Goal: Task Accomplishment & Management: Manage account settings

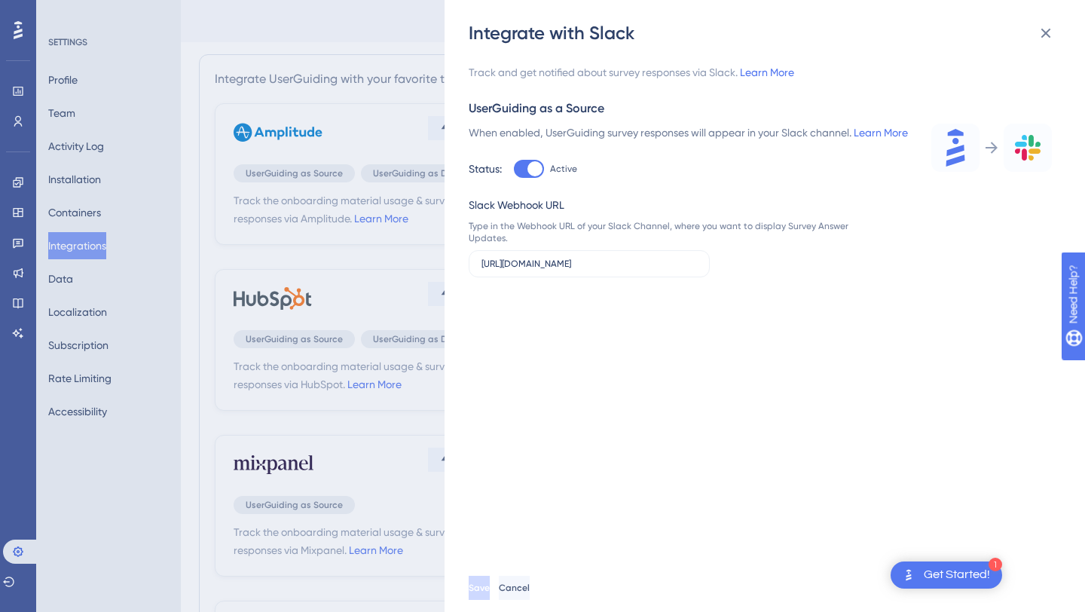
click at [433, 107] on div "Integrate with Slack Track and get notified about survey responses via Slack. L…" at bounding box center [542, 306] width 1085 height 612
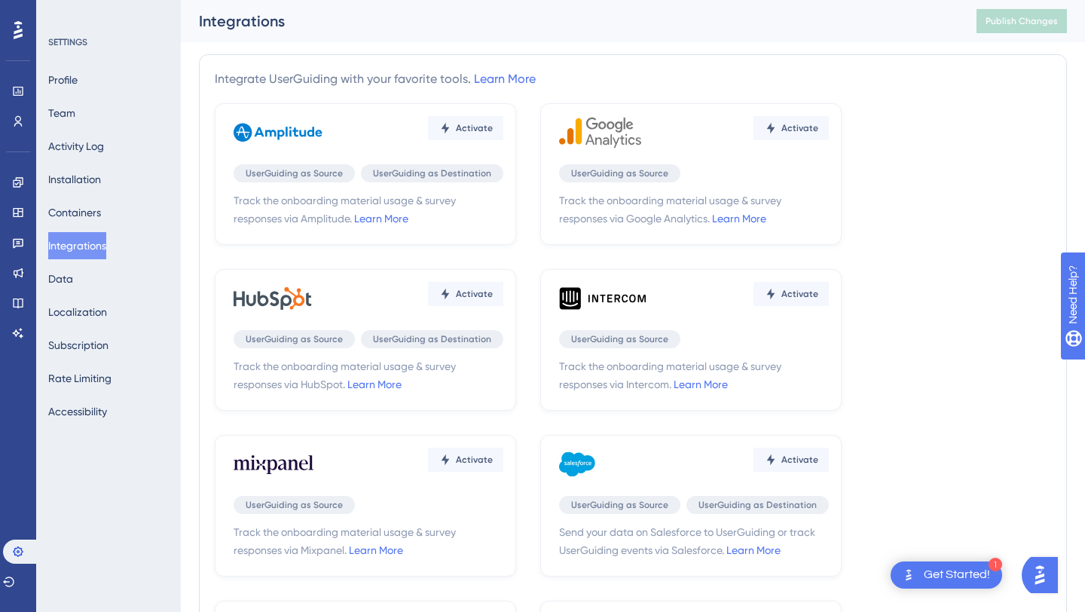
click at [364, 286] on div "Activate" at bounding box center [369, 298] width 270 height 45
click at [277, 308] on icon at bounding box center [279, 298] width 90 height 45
click at [377, 388] on link "Learn More" at bounding box center [374, 384] width 54 height 12
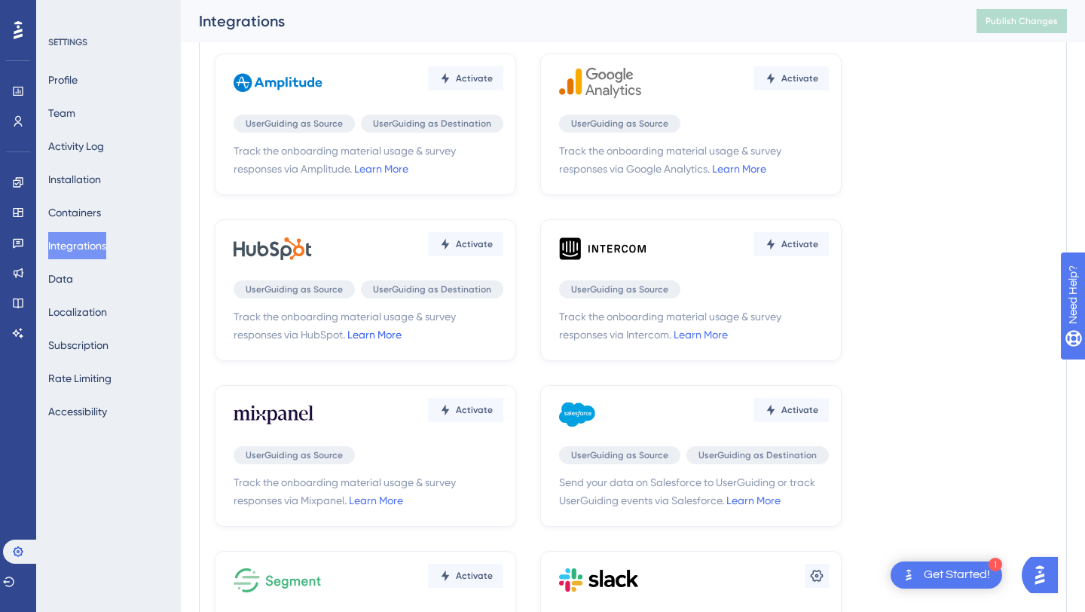
scroll to position [63, 0]
click at [458, 84] on span "Activate" at bounding box center [474, 78] width 37 height 12
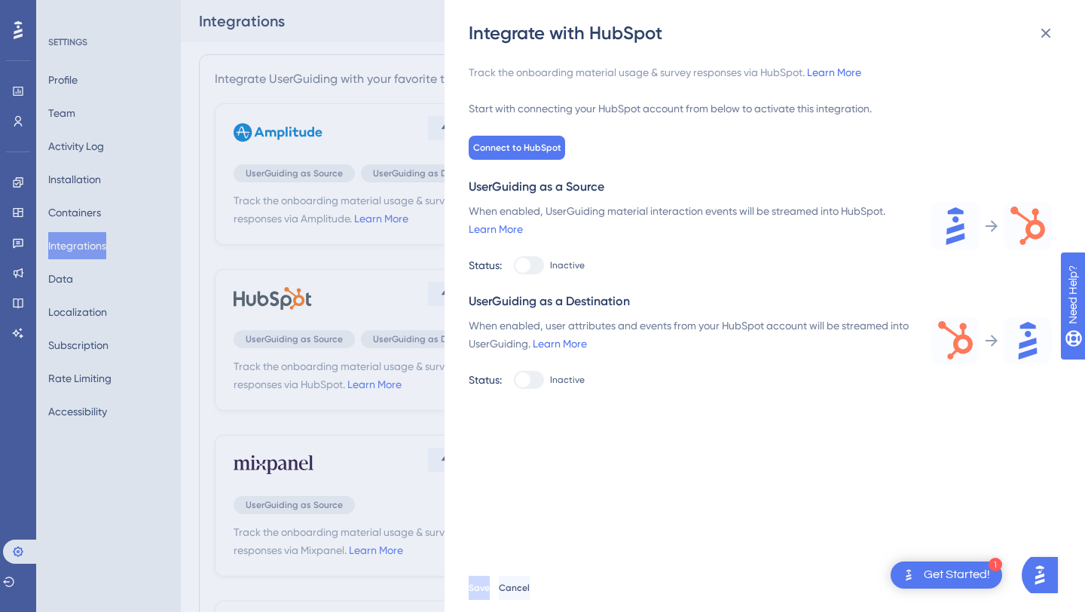
click at [339, 37] on div "Integrate with HubSpot Track the onboarding material usage & survey responses v…" at bounding box center [542, 306] width 1085 height 612
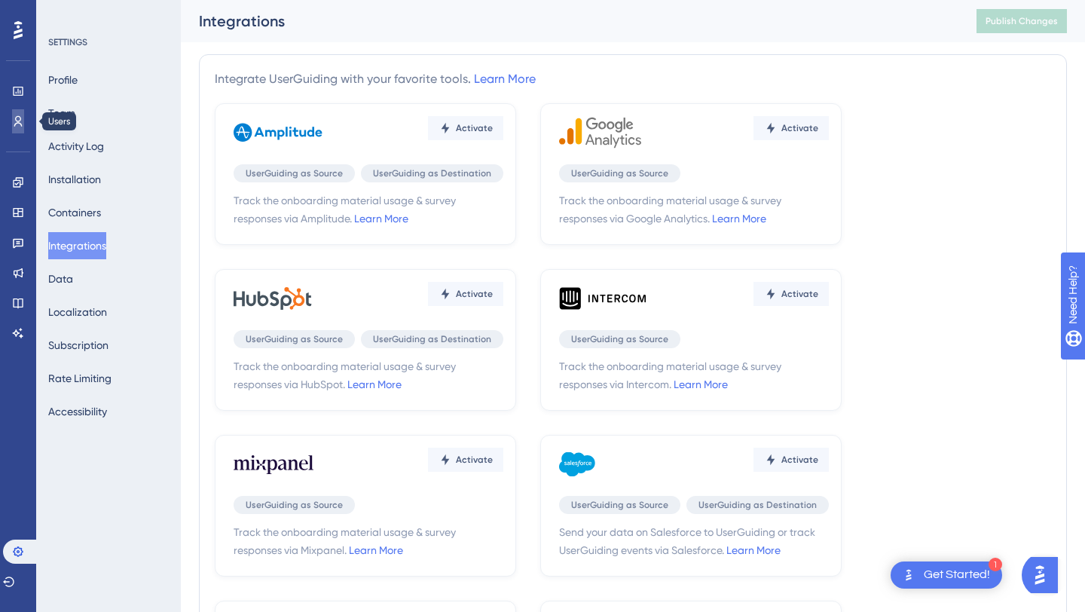
click at [17, 118] on icon at bounding box center [18, 121] width 12 height 12
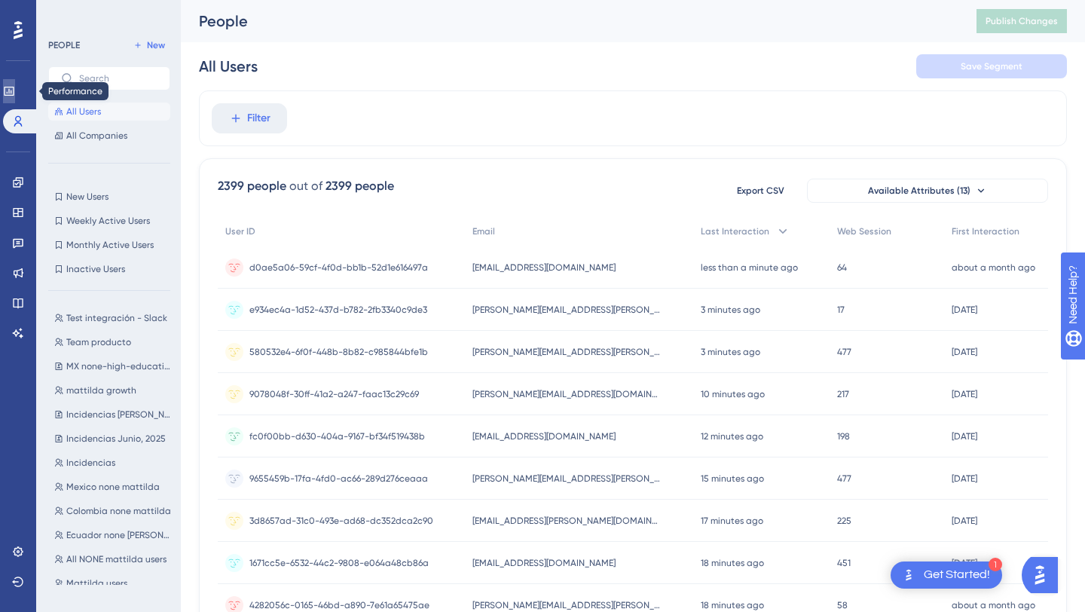
click at [7, 82] on link at bounding box center [9, 91] width 12 height 24
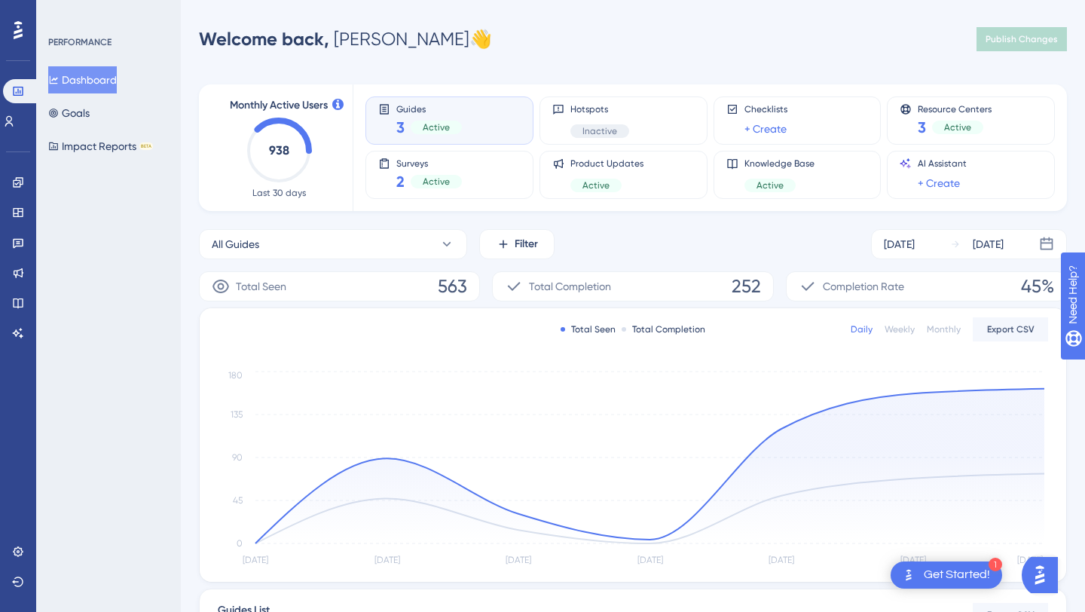
click at [20, 42] on div "Performance Users" at bounding box center [18, 87] width 30 height 91
click at [20, 26] on icon at bounding box center [18, 30] width 9 height 18
click at [13, 185] on icon at bounding box center [18, 182] width 10 height 10
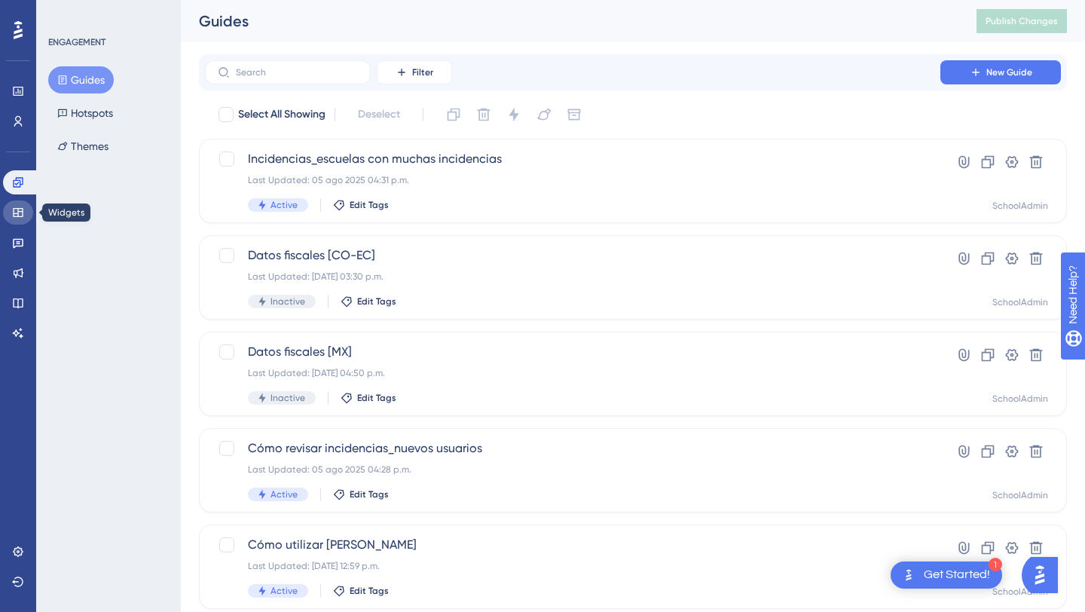
click at [8, 216] on link at bounding box center [18, 212] width 30 height 24
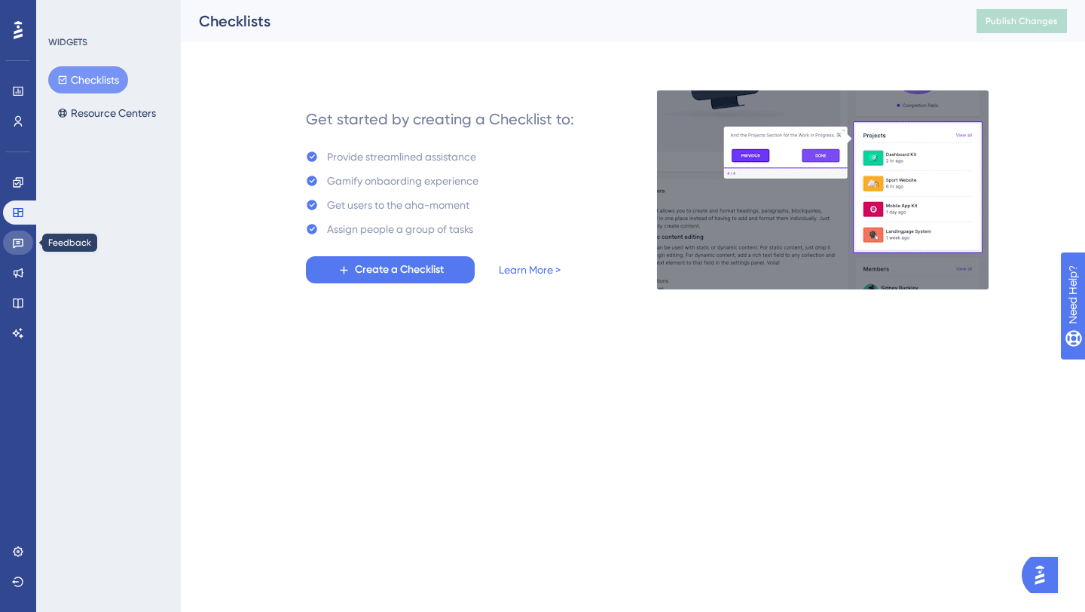
click at [13, 236] on link at bounding box center [18, 243] width 30 height 24
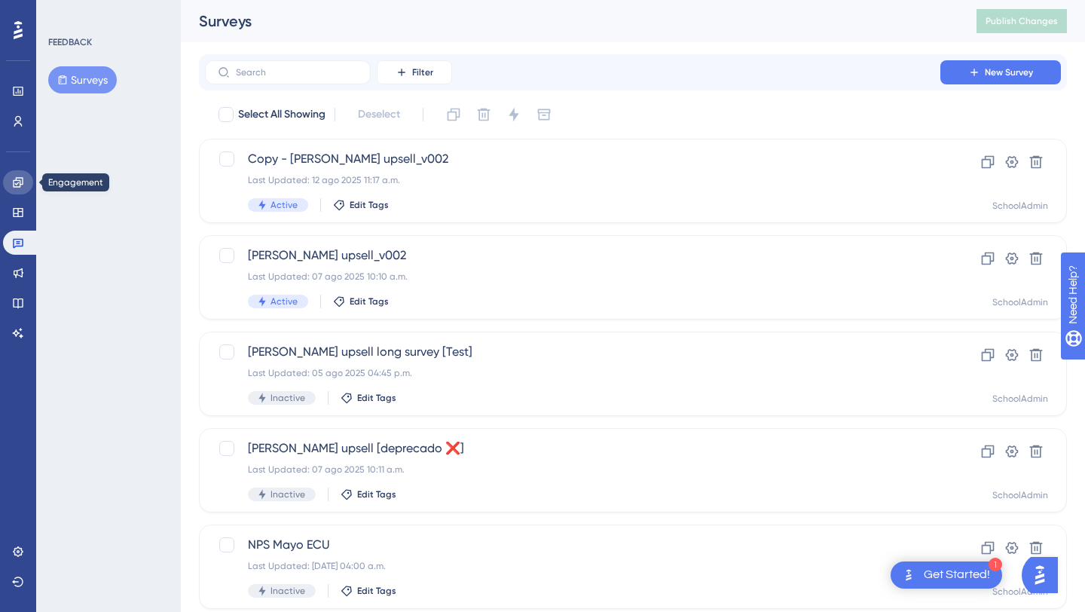
click at [12, 191] on link at bounding box center [18, 182] width 30 height 24
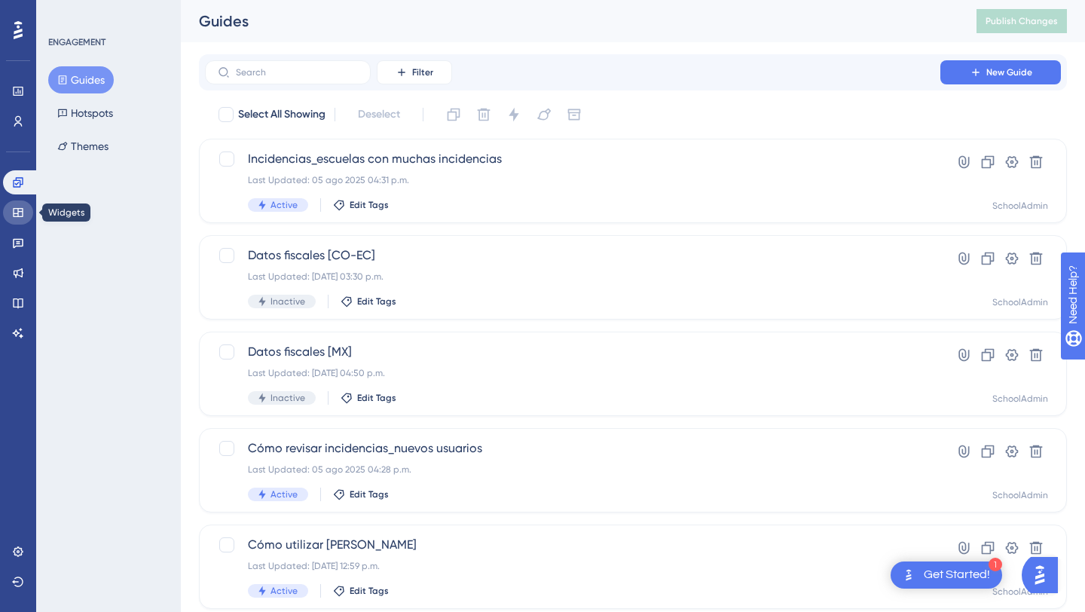
click at [11, 206] on link at bounding box center [18, 212] width 30 height 24
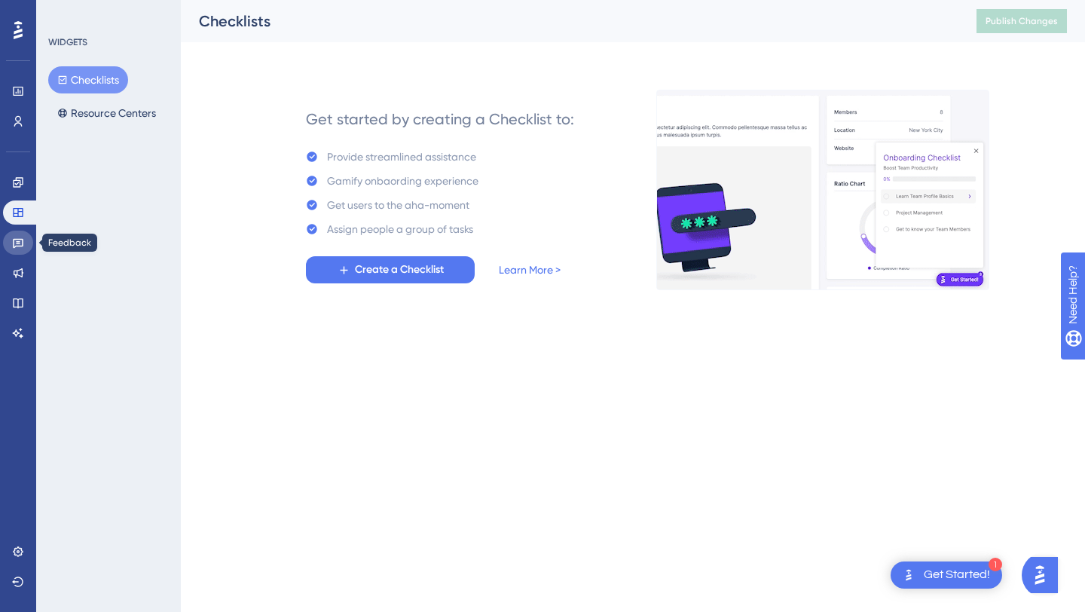
click at [14, 242] on icon at bounding box center [18, 243] width 12 height 12
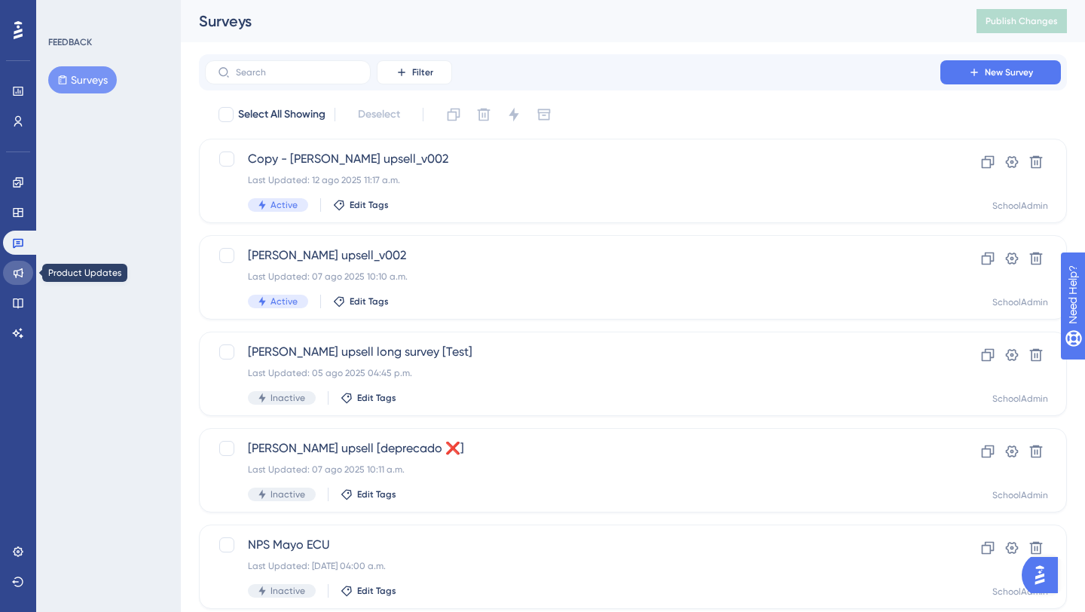
click at [14, 269] on icon at bounding box center [18, 273] width 12 height 12
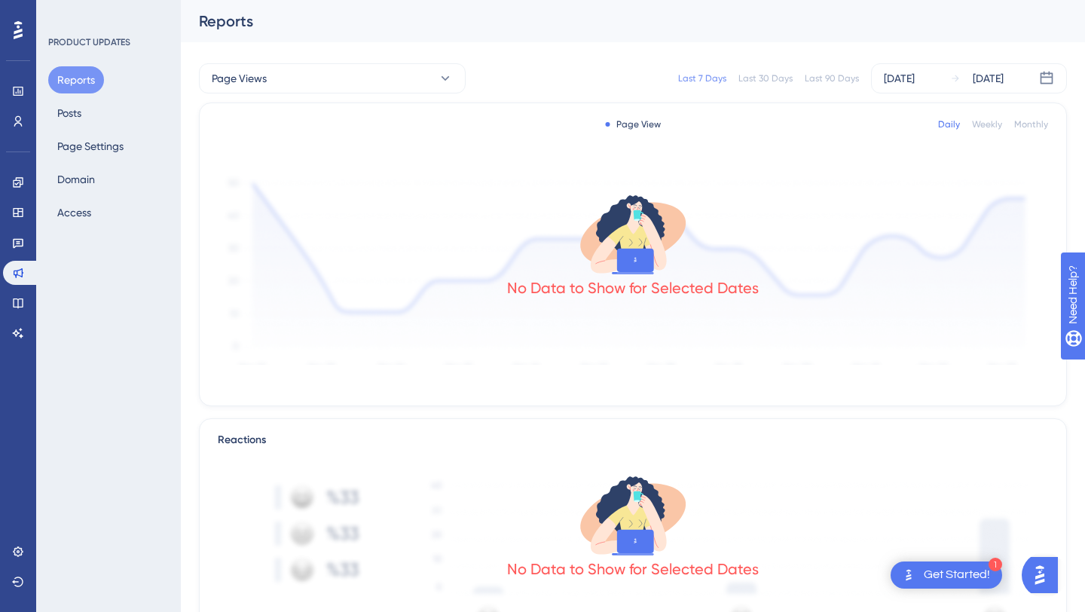
click at [16, 288] on div "Engagement Widgets Feedback Product Updates Knowledge Base AI Assistant" at bounding box center [18, 257] width 30 height 175
click at [16, 298] on icon at bounding box center [18, 303] width 10 height 10
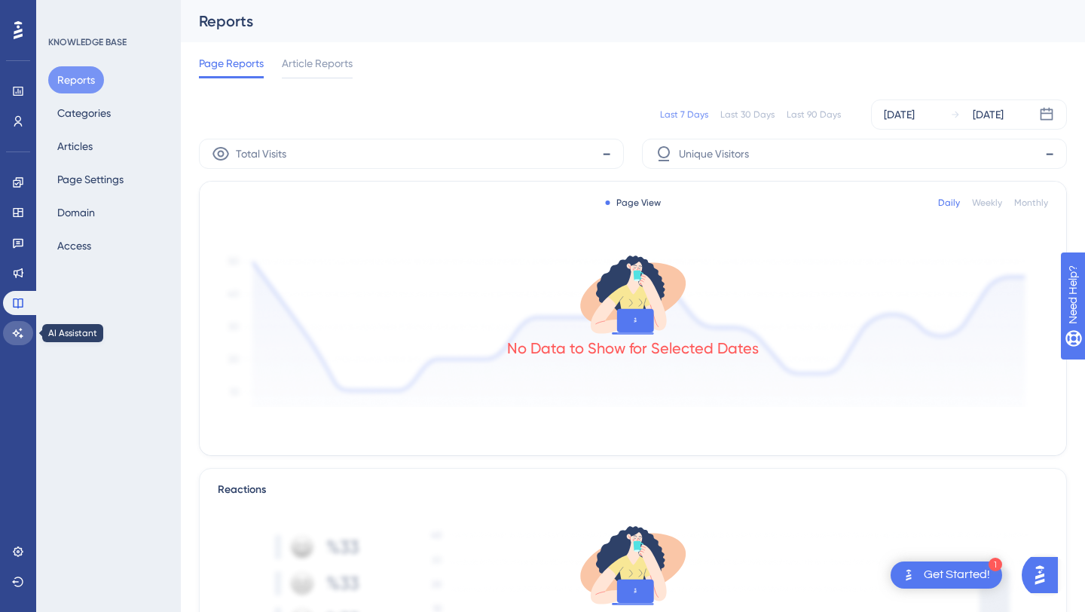
click at [15, 321] on link at bounding box center [18, 333] width 30 height 24
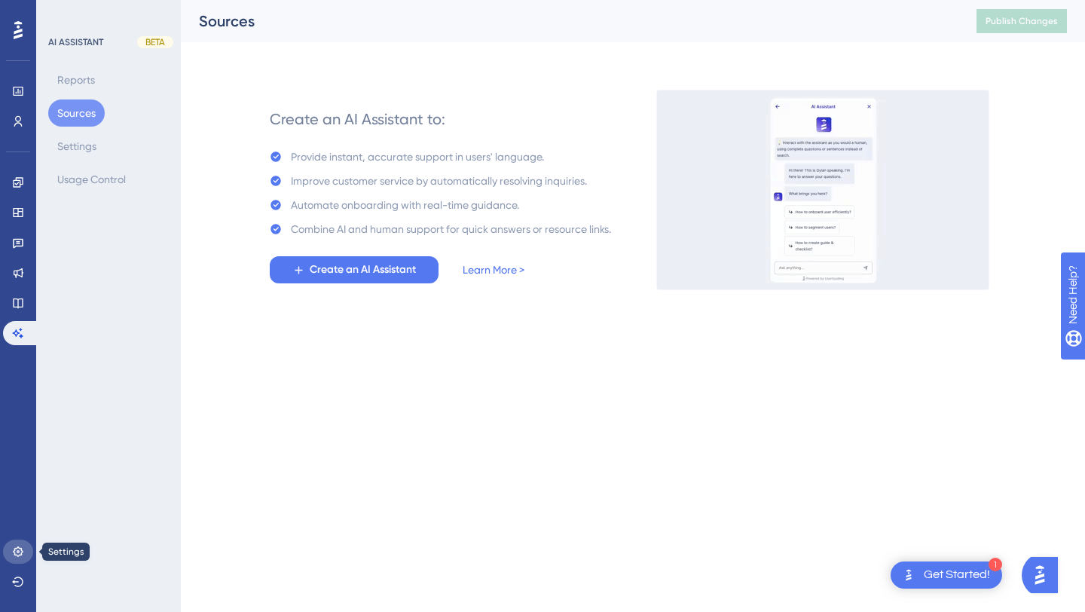
click at [18, 546] on icon at bounding box center [18, 551] width 10 height 10
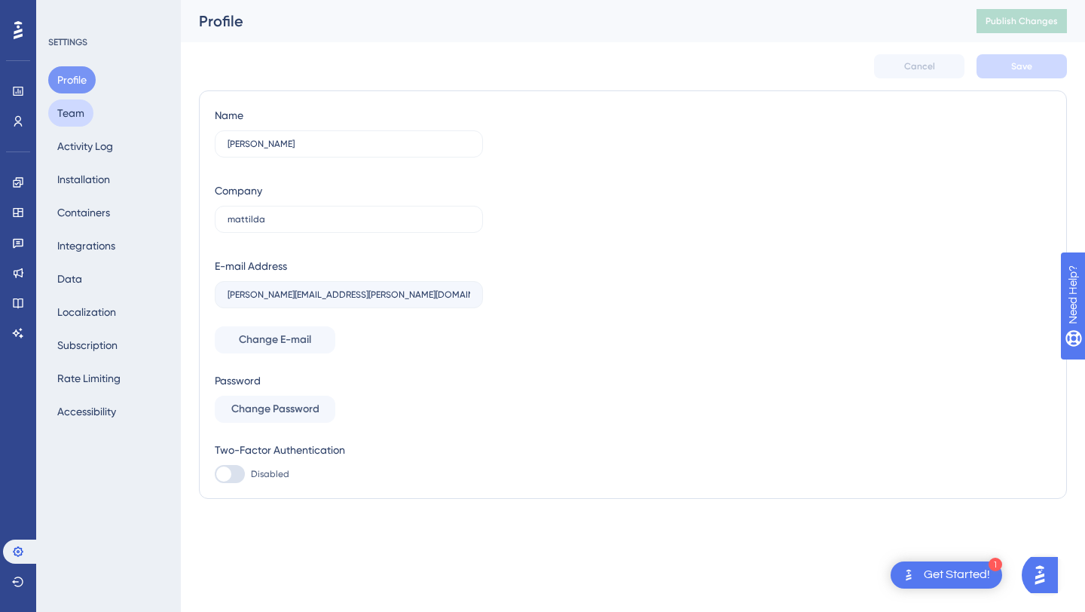
click at [72, 115] on button "Team" at bounding box center [70, 112] width 45 height 27
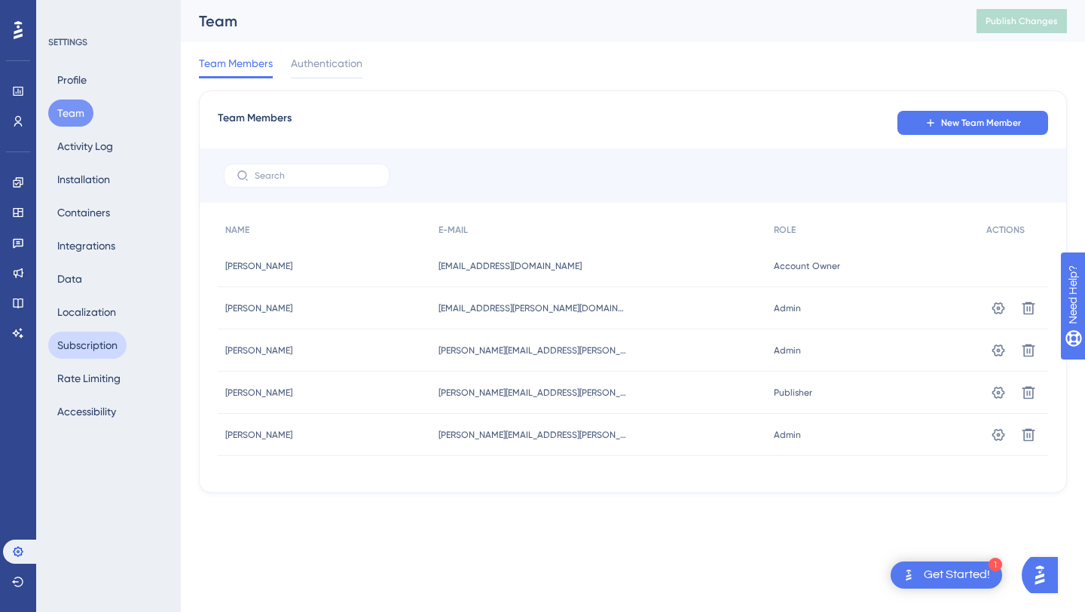
click at [74, 341] on button "Subscription" at bounding box center [87, 344] width 78 height 27
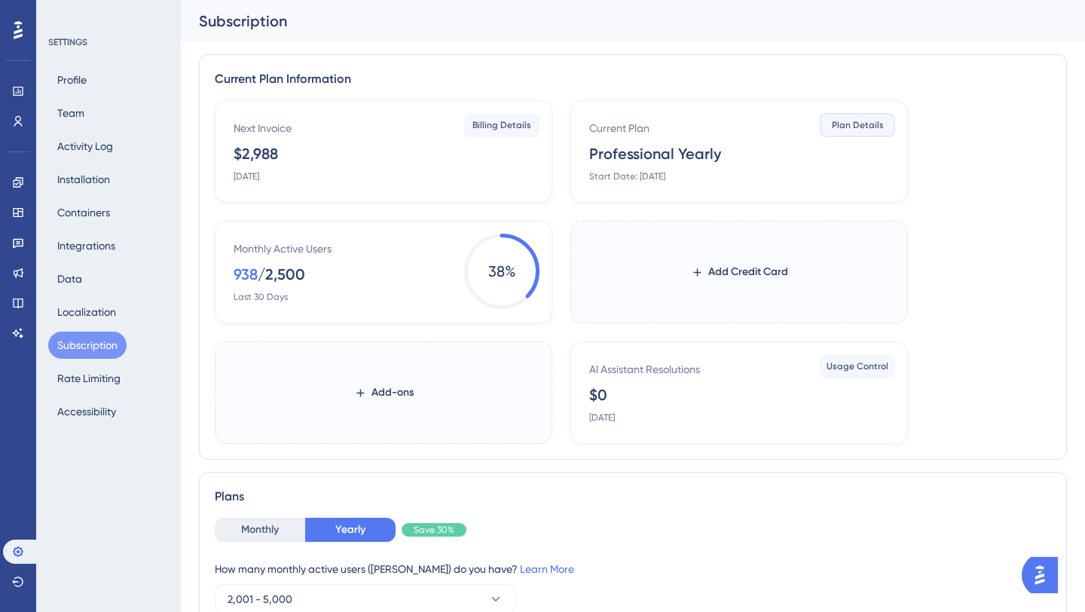
click at [851, 122] on span "Plan Details" at bounding box center [858, 125] width 52 height 12
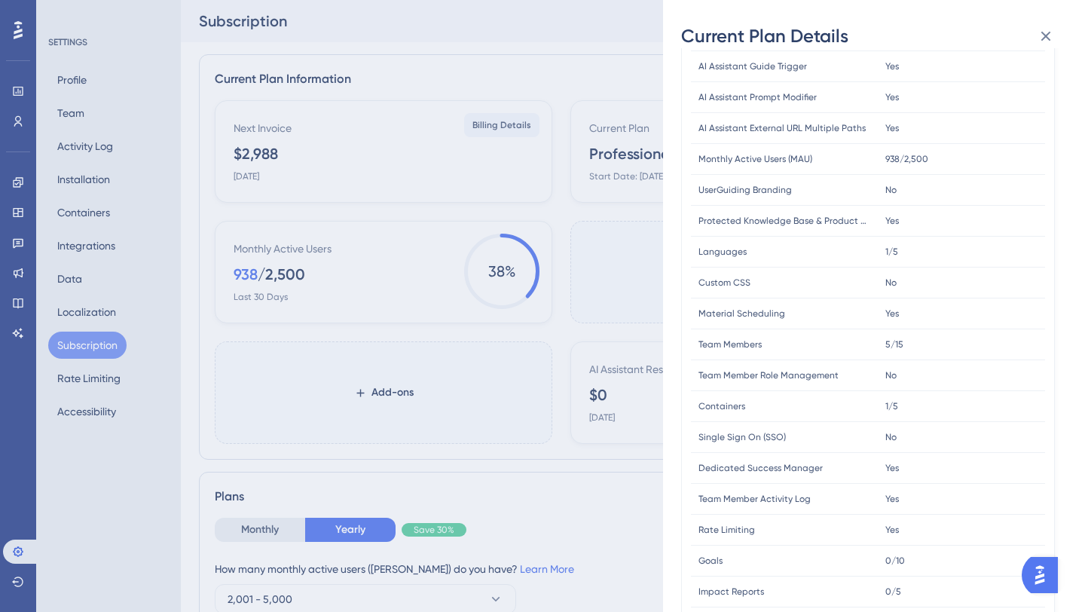
scroll to position [361, 0]
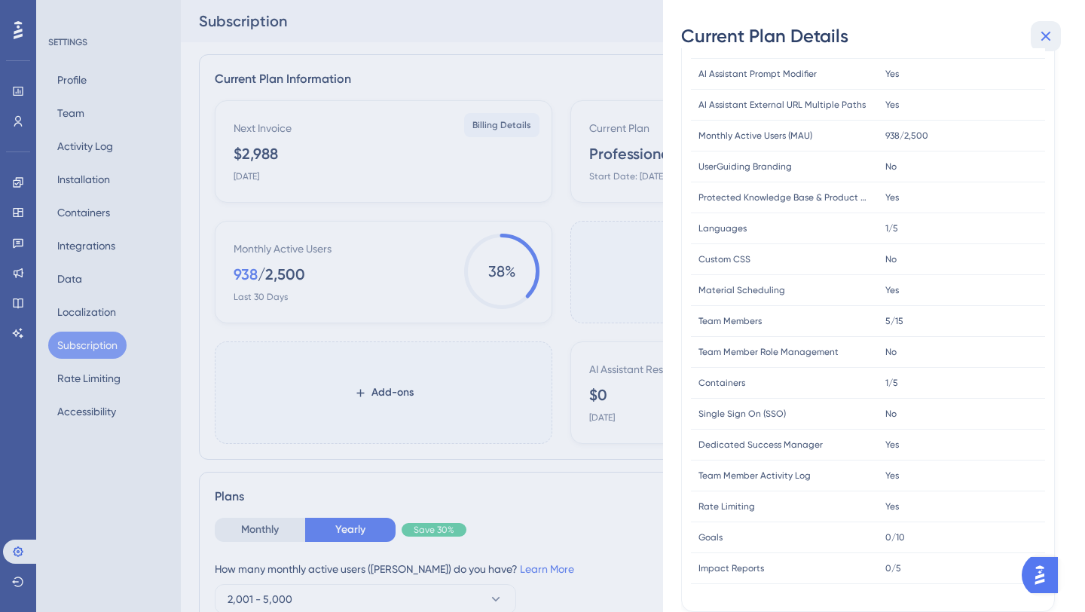
click at [1043, 37] on icon at bounding box center [1046, 36] width 18 height 18
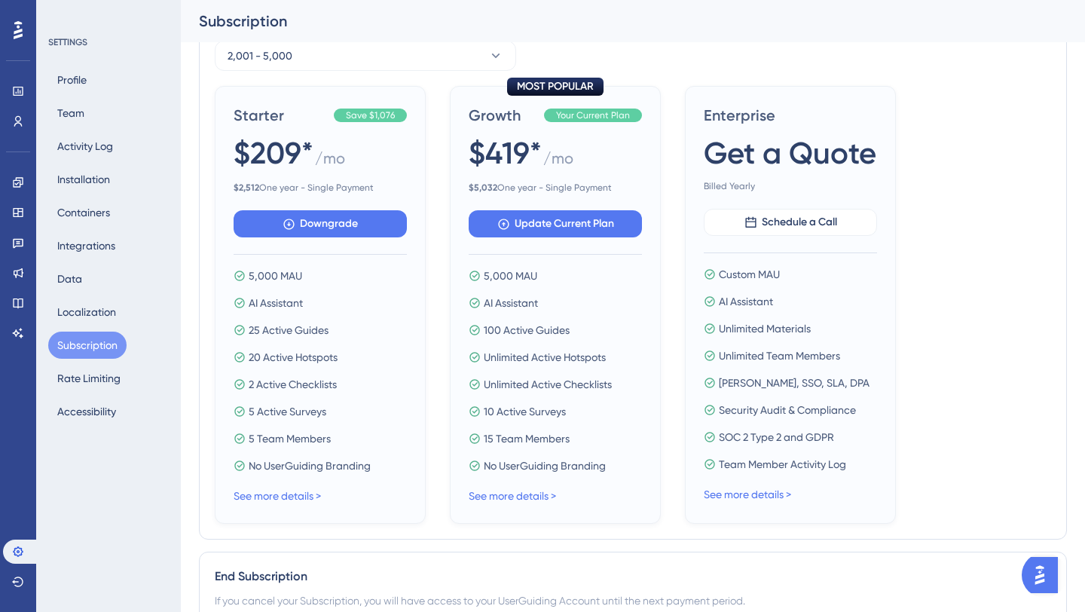
scroll to position [554, 0]
drag, startPoint x: 93, startPoint y: 243, endPoint x: 78, endPoint y: 258, distance: 21.8
click at [78, 258] on button "Integrations" at bounding box center [86, 245] width 76 height 27
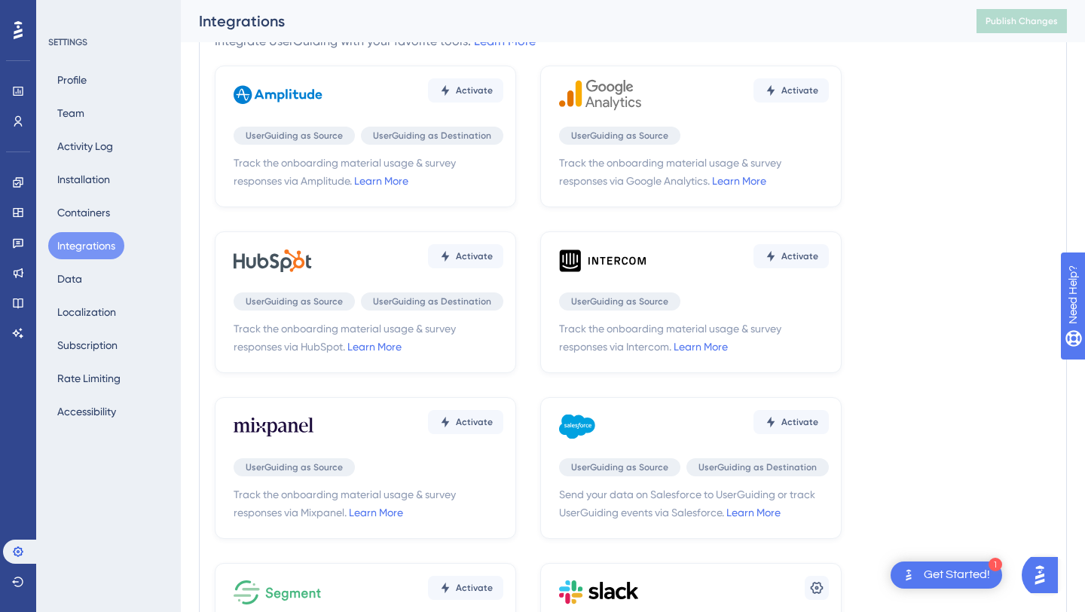
scroll to position [55, 0]
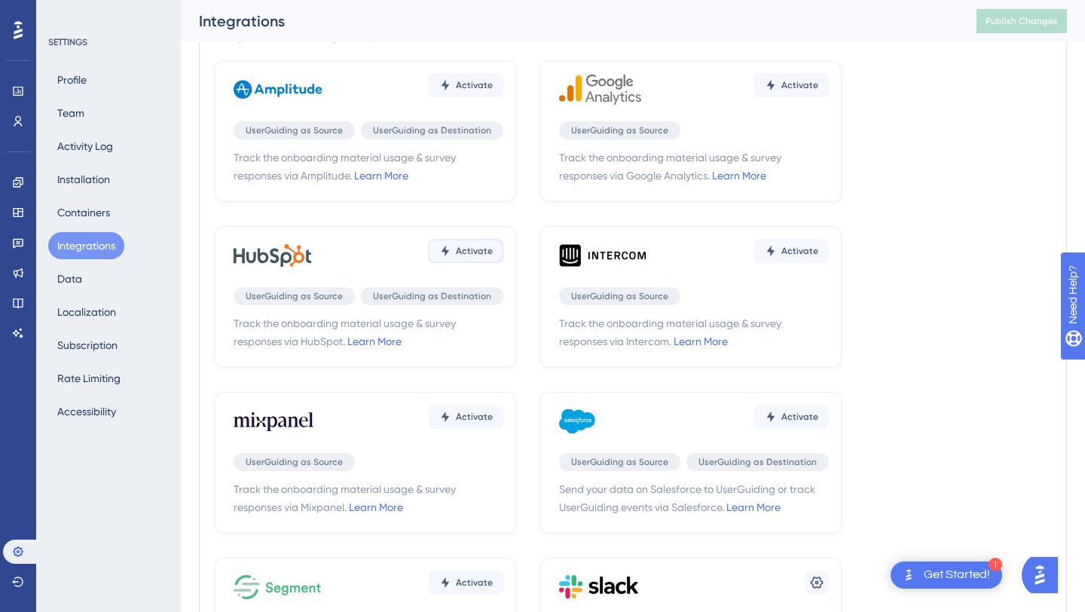
click at [468, 97] on button "Activate" at bounding box center [465, 85] width 75 height 24
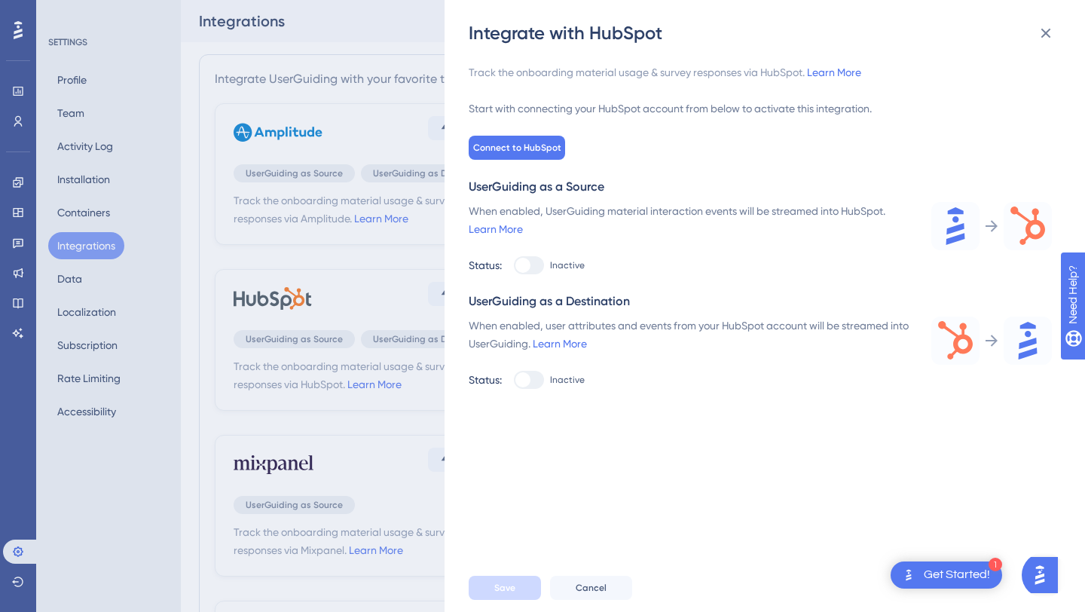
click at [539, 257] on div at bounding box center [529, 265] width 30 height 18
click at [530, 274] on div at bounding box center [529, 265] width 30 height 18
click at [1049, 41] on icon at bounding box center [1046, 33] width 18 height 18
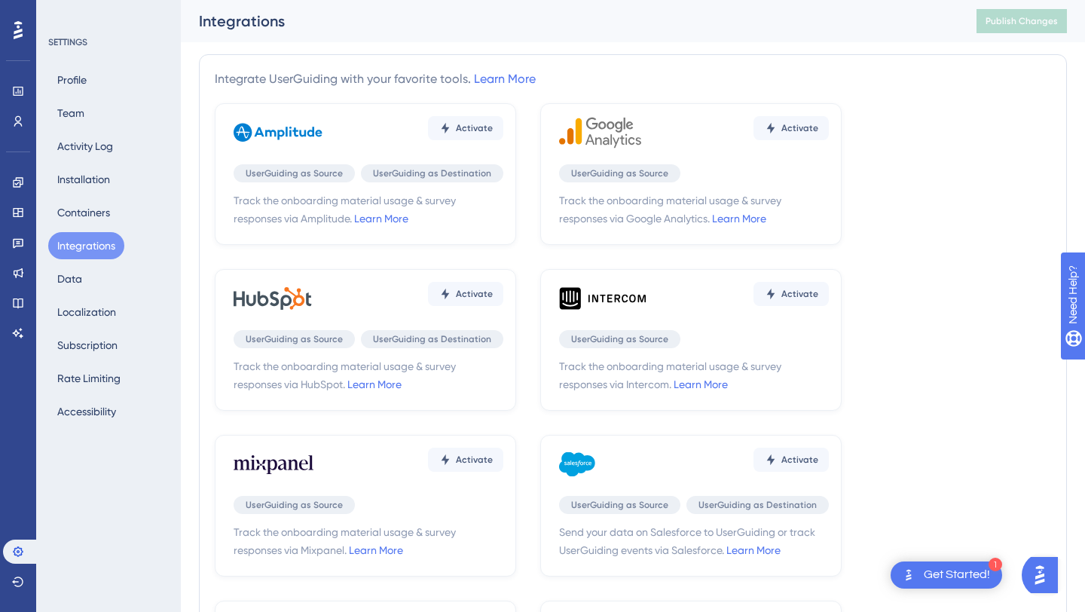
click at [685, 32] on div "Integrations Publish Changes" at bounding box center [633, 21] width 904 height 42
